Goal: Communication & Community: Answer question/provide support

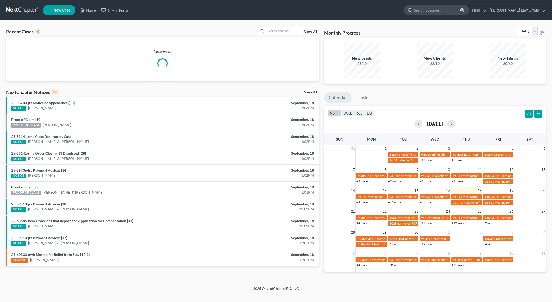
click at [450, 11] on input "search" at bounding box center [437, 9] width 47 height 9
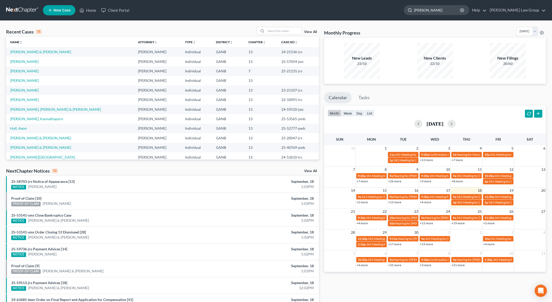
type input "[PERSON_NAME]"
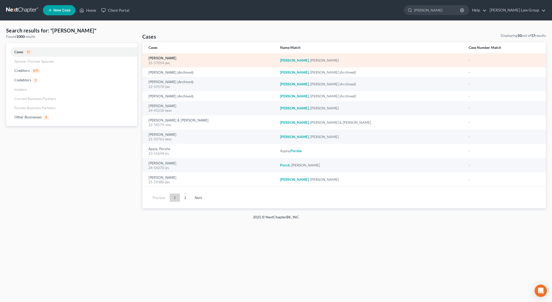
click at [165, 60] on link "[PERSON_NAME]" at bounding box center [162, 58] width 28 height 4
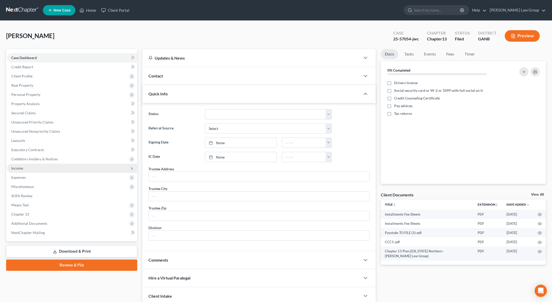
click at [32, 168] on span "Income" at bounding box center [72, 168] width 130 height 9
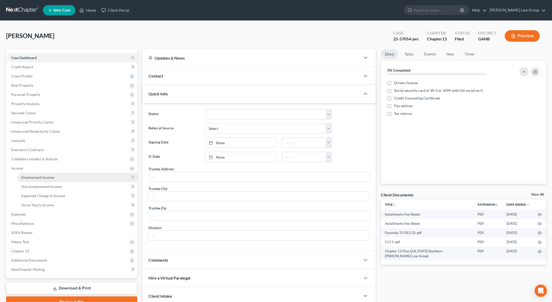
click at [36, 176] on span "Employment Income" at bounding box center [37, 177] width 33 height 4
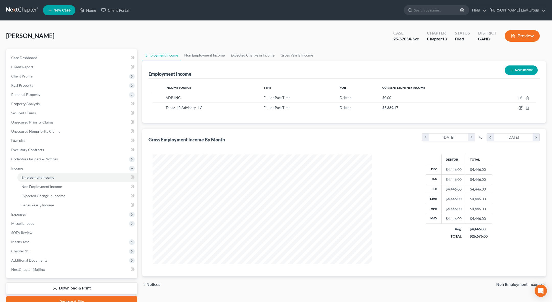
scroll to position [110, 229]
click at [541, 293] on icon "Open Intercom Messenger" at bounding box center [540, 290] width 7 height 7
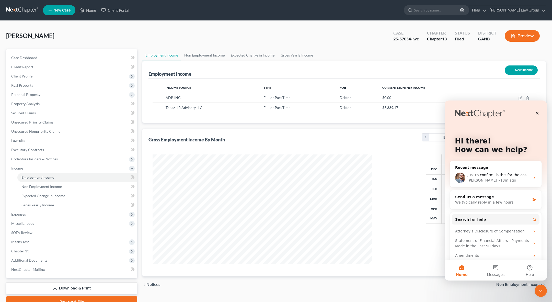
scroll to position [0, 0]
click at [497, 272] on button "Messages" at bounding box center [496, 270] width 34 height 20
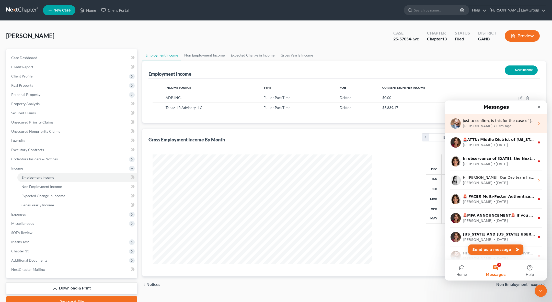
click at [493, 127] on div "• 13m ago" at bounding box center [502, 125] width 18 height 5
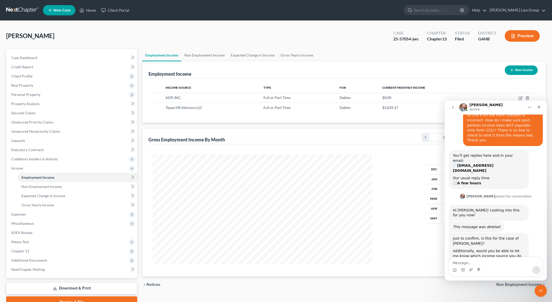
scroll to position [51, 0]
click at [480, 266] on div "Intercom messenger" at bounding box center [479, 270] width 4 height 8
click at [471, 261] on textarea "Message…" at bounding box center [496, 261] width 94 height 9
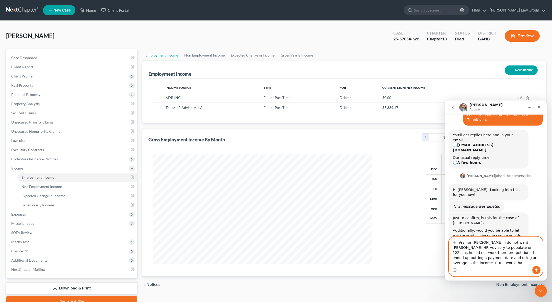
scroll to position [71, 0]
click at [521, 257] on textarea "Hi. Yes. for [PERSON_NAME]. I do not want [PERSON_NAME] HR Advisory to populate…" at bounding box center [496, 248] width 94 height 34
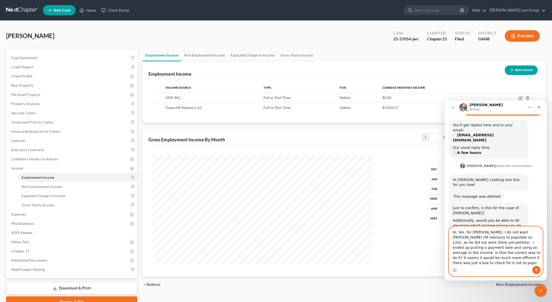
scroll to position [82, 0]
drag, startPoint x: 461, startPoint y: 249, endPoint x: 519, endPoint y: 244, distance: 58.2
click at [519, 244] on textarea "Hi. Yes. for [PERSON_NAME]. I do not want [PERSON_NAME] HR Advisory to populate…" at bounding box center [496, 245] width 94 height 40
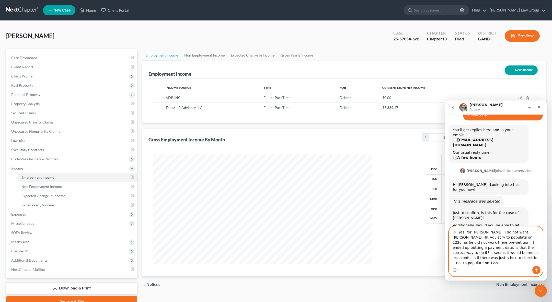
type textarea "Hi. Yes. for [PERSON_NAME]. I do not want [PERSON_NAME] HR Advisory to populate…"
click at [514, 254] on textarea "Hi. Yes. for [PERSON_NAME]. I do not want [PERSON_NAME] HR Advisory to populate…" at bounding box center [496, 245] width 94 height 39
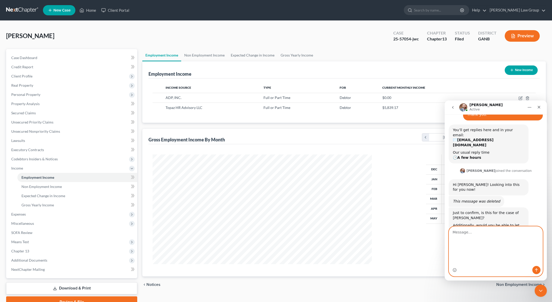
scroll to position [96, 0]
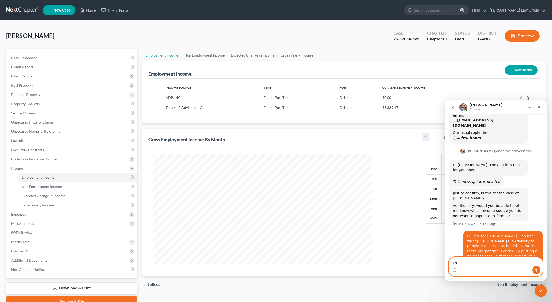
type textarea "T"
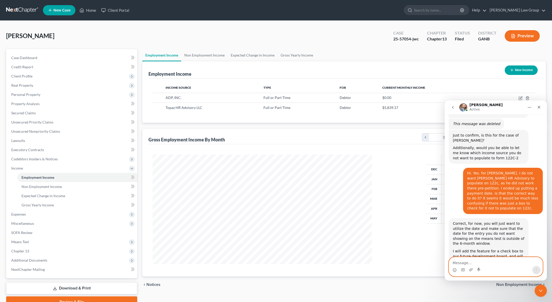
scroll to position [154, 0]
type textarea "awesome. thanks!"
